Goal: Task Accomplishment & Management: Manage account settings

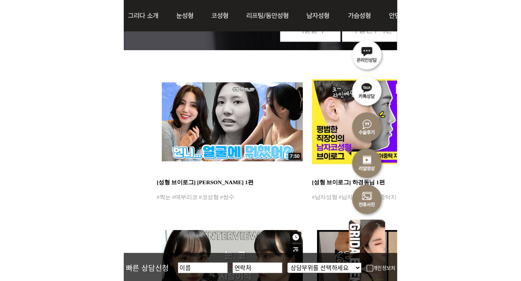
scroll to position [94, 0]
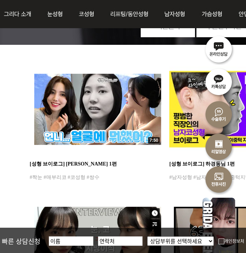
click at [222, 83] on img at bounding box center [218, 81] width 33 height 33
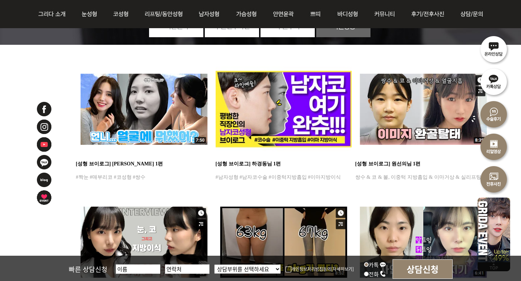
scroll to position [0, 0]
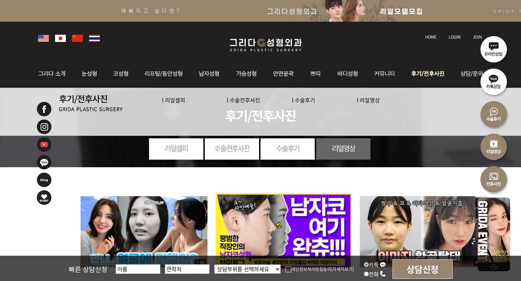
click at [244, 101] on link "l 수술전후사진" at bounding box center [243, 100] width 33 height 8
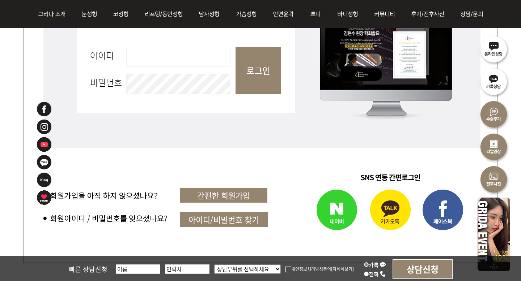
scroll to position [381, 0]
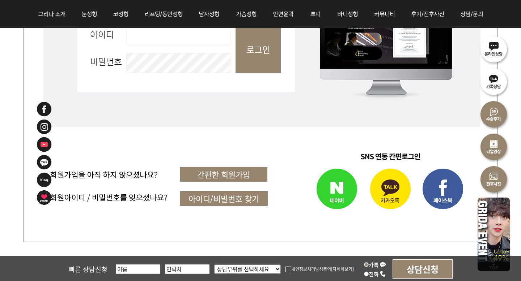
click at [381, 189] on img at bounding box center [390, 189] width 52 height 51
click at [387, 205] on img at bounding box center [390, 189] width 52 height 51
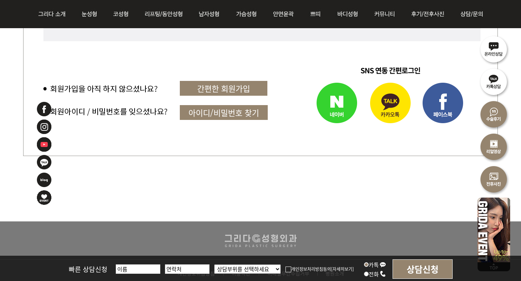
scroll to position [467, 0]
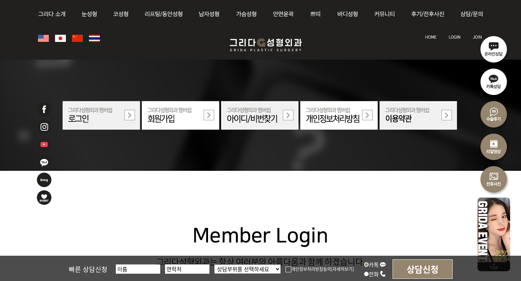
scroll to position [467, 0]
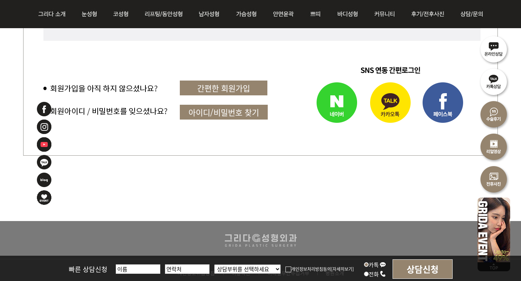
click at [402, 103] on img at bounding box center [390, 103] width 52 height 51
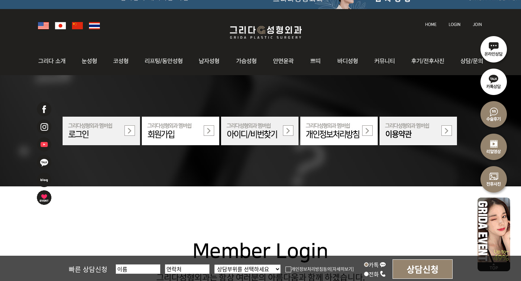
scroll to position [2, 0]
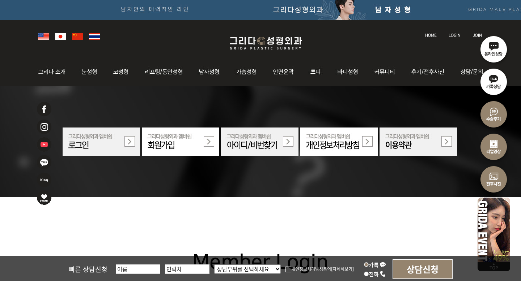
click at [499, 177] on img at bounding box center [493, 179] width 33 height 33
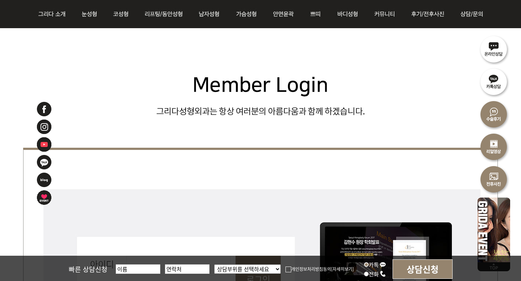
scroll to position [397, 0]
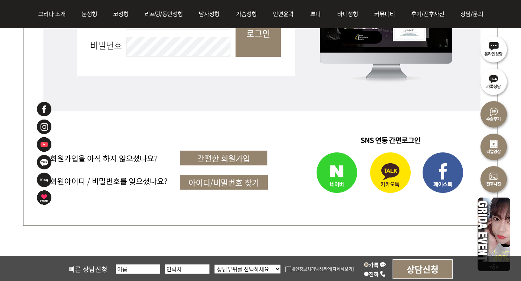
click at [396, 192] on img at bounding box center [390, 173] width 52 height 51
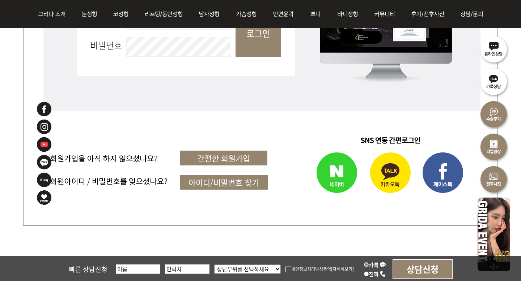
scroll to position [341, 0]
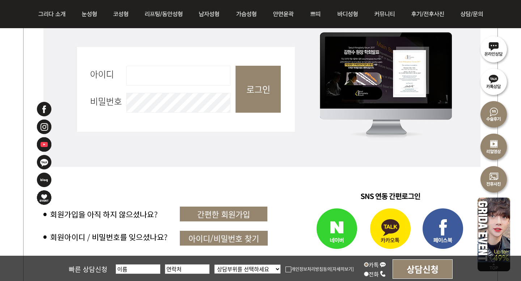
click at [189, 70] on input "아이디 필수" at bounding box center [178, 76] width 104 height 20
type input "ㅎ"
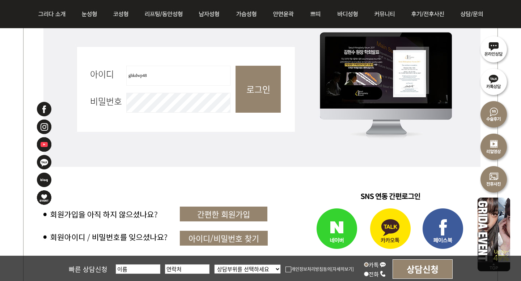
type input "ghkdwp48"
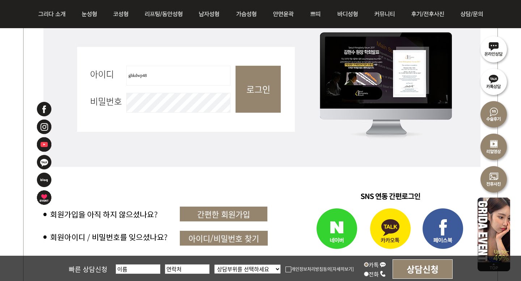
click at [235, 66] on input "로그인" at bounding box center [257, 89] width 45 height 47
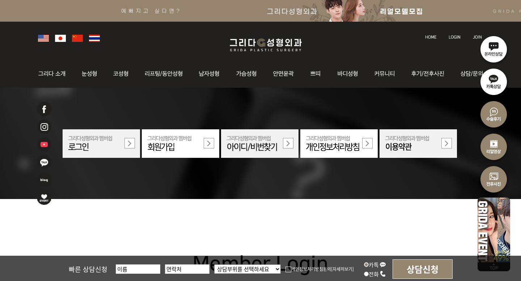
scroll to position [185, 0]
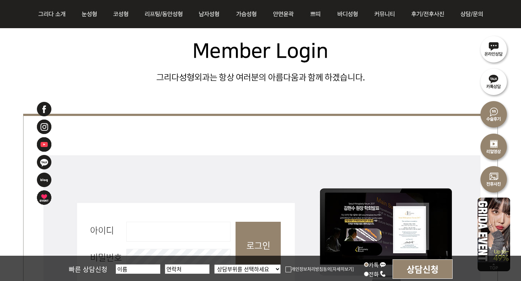
click at [167, 230] on input "아이디 필수" at bounding box center [178, 232] width 104 height 20
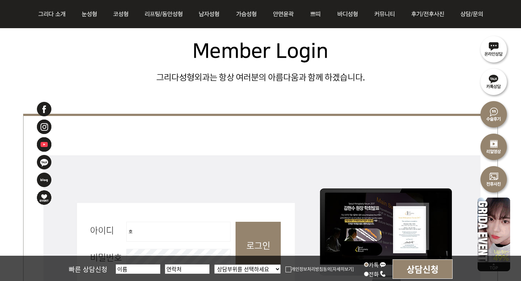
type input "ㅎ"
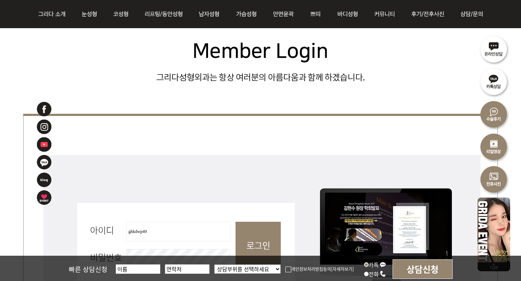
type input "ghkdwp49"
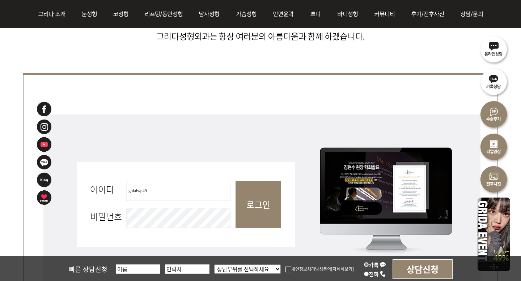
scroll to position [234, 0]
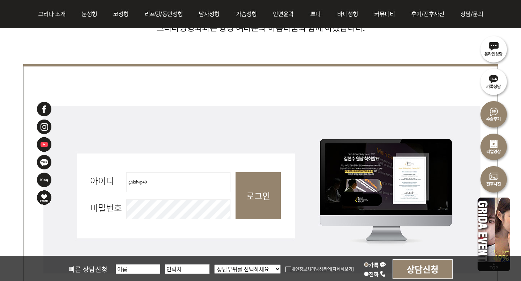
click at [235, 172] on input "로그인" at bounding box center [257, 195] width 45 height 47
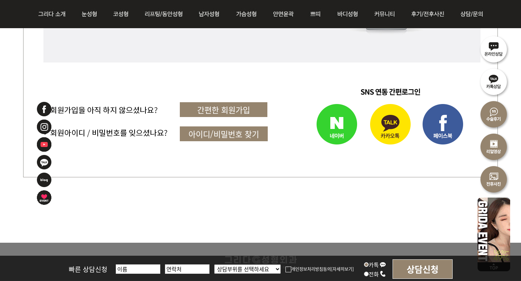
scroll to position [448, 0]
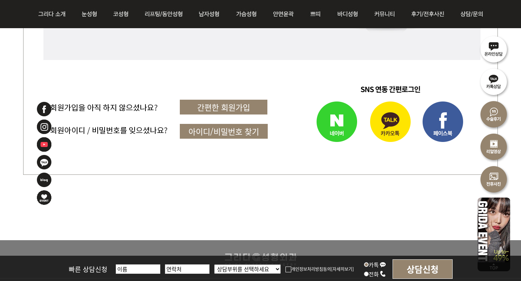
click at [385, 123] on img at bounding box center [390, 122] width 52 height 51
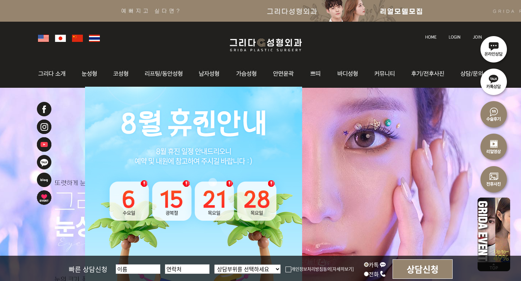
click at [492, 179] on img at bounding box center [493, 179] width 33 height 33
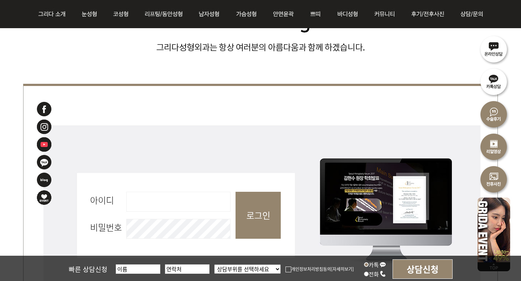
scroll to position [314, 0]
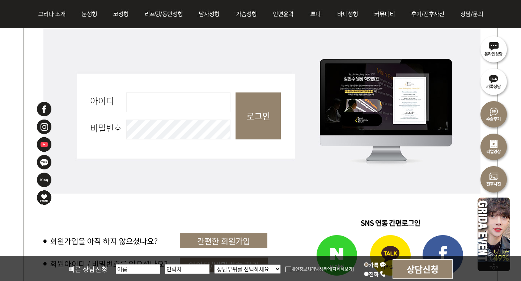
click at [393, 240] on img at bounding box center [390, 256] width 52 height 51
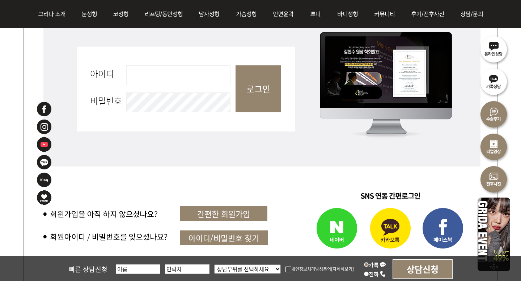
scroll to position [372, 0]
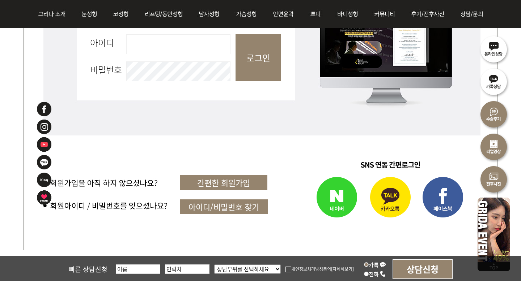
click at [393, 204] on img at bounding box center [390, 198] width 52 height 51
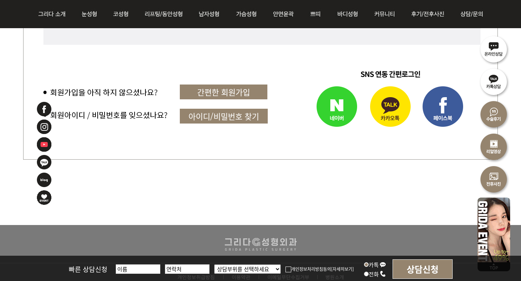
scroll to position [292, 0]
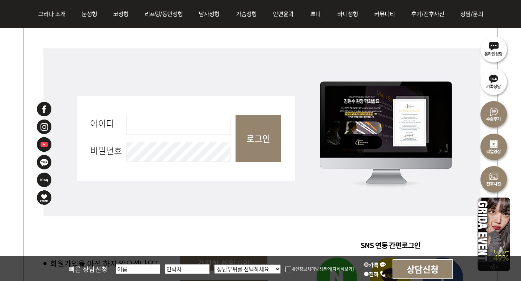
click at [186, 136] on fieldset "회원로그인 아이디 필수 비밀번호 필수 로그인" at bounding box center [260, 142] width 474 height 192
click at [167, 125] on input "아이디 필수" at bounding box center [178, 125] width 104 height 20
type input "ghkdwp4858"
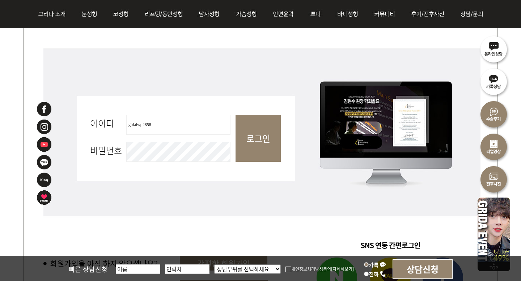
click at [262, 138] on input "로그인" at bounding box center [257, 138] width 45 height 47
